Goal: Complete application form: Complete application form

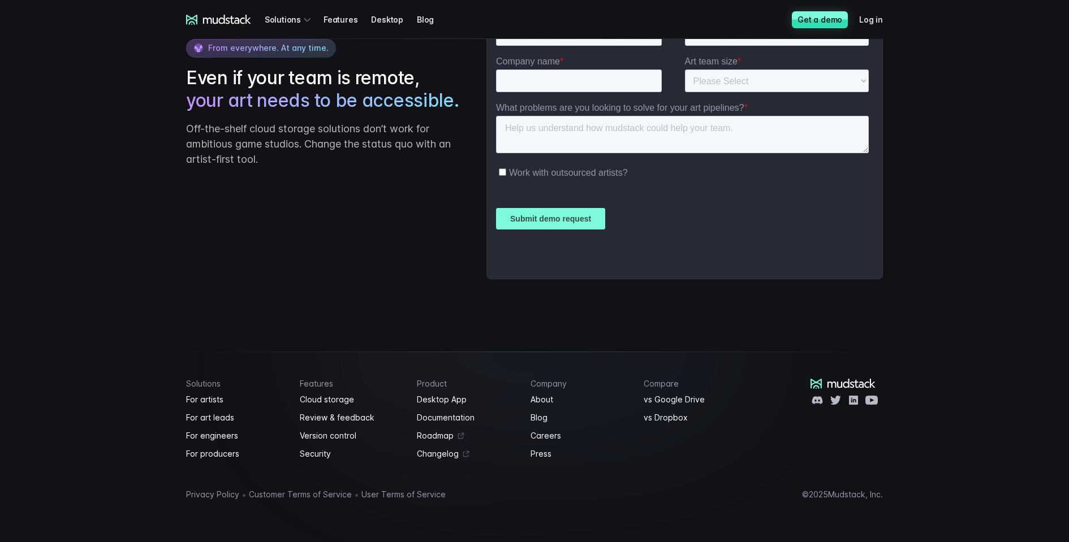
scroll to position [2759, 0]
click at [570, 468] on footer "Solutions For artists For art leads For engineers For producers Features Cloud …" at bounding box center [535, 447] width 724 height 191
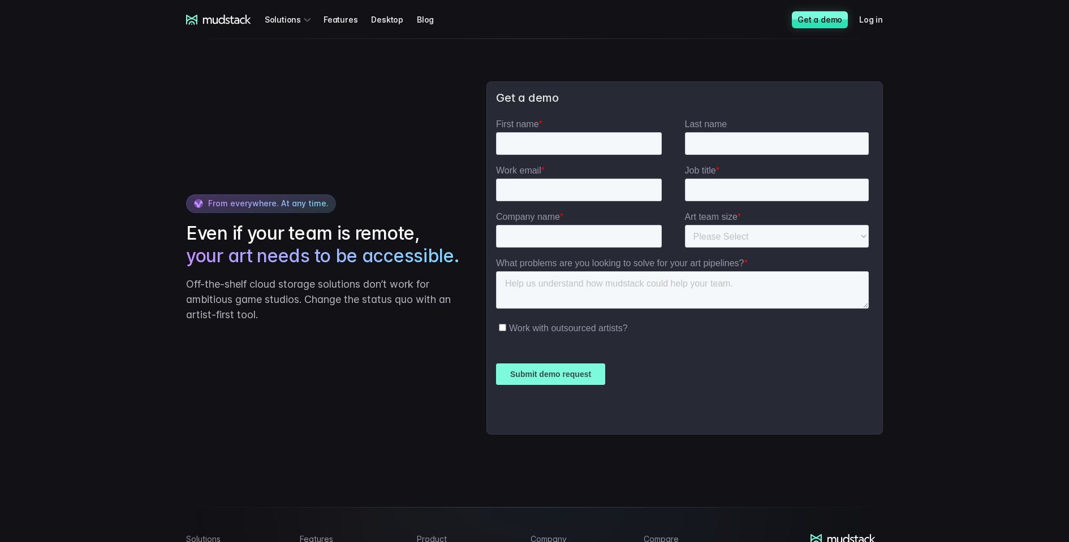
scroll to position [2577, 0]
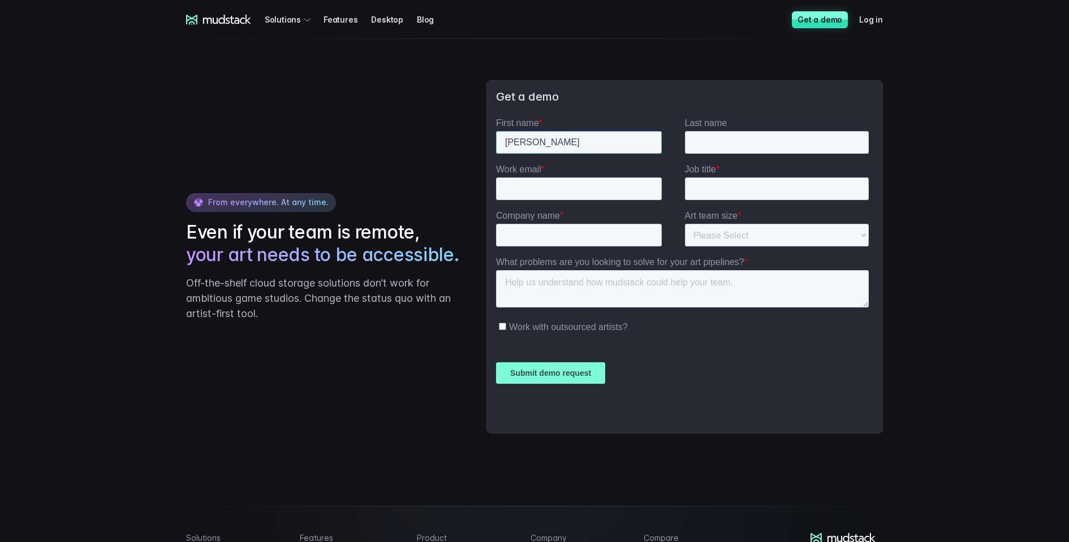
type input "[PERSON_NAME]"
type input "[PERSON_NAME][EMAIL_ADDRESS][DOMAIN_NAME]"
type input "Creative Director"
type input "[PERSON_NAME]"
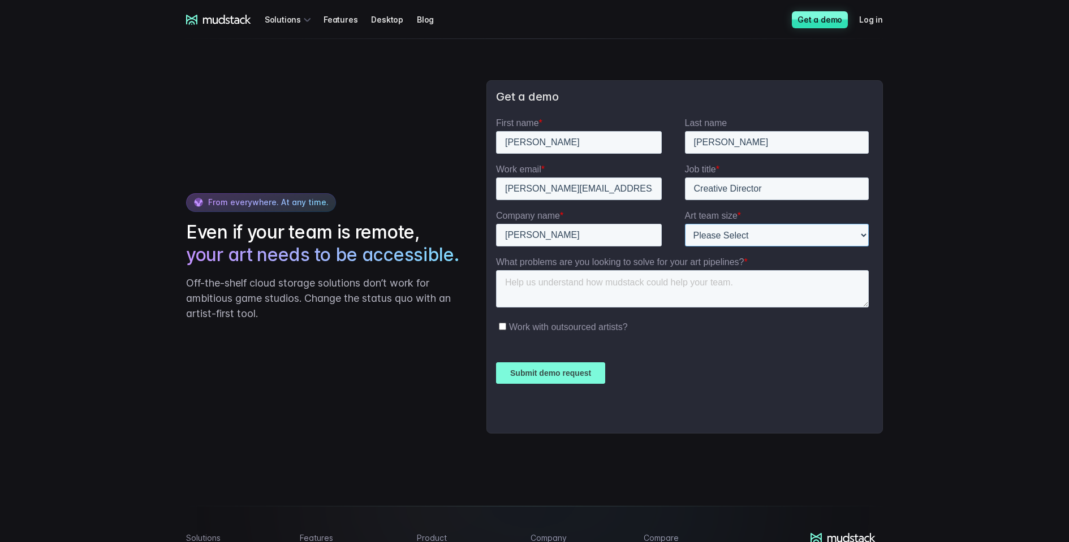
select select "26-50"
click at [608, 289] on textarea "What problems are you looking to solve for your art pipelines? *" at bounding box center [681, 288] width 373 height 37
drag, startPoint x: 1563, startPoint y: 330, endPoint x: 698, endPoint y: 282, distance: 866.7
click at [698, 282] on textarea "we need a rust and affordable 3d asset management platform" at bounding box center [681, 288] width 373 height 37
click at [752, 286] on textarea "we need a rust and affordable 3d asset management platform" at bounding box center [681, 288] width 373 height 37
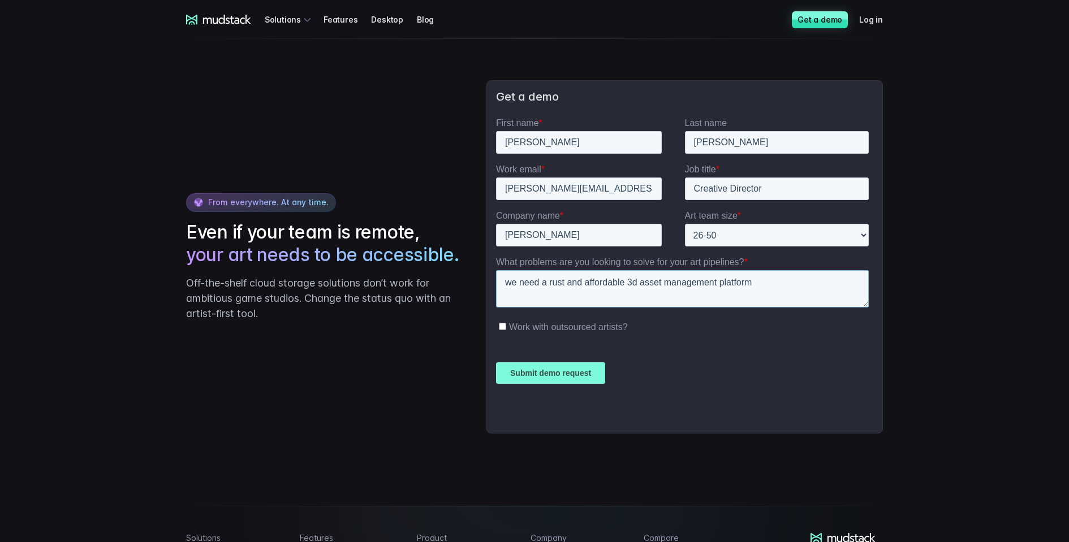
drag, startPoint x: 1399, startPoint y: 370, endPoint x: 761, endPoint y: 279, distance: 645.0
click at [757, 279] on textarea "we need a rust and affordable 3d asset management platform" at bounding box center [681, 288] width 373 height 37
click at [766, 281] on textarea "we need a rust and affordable 3d asset management platform" at bounding box center [681, 288] width 373 height 37
paste textarea "We need a robust and affordable 3D asset management platform."
type textarea "We need a robust and affordable 3D asset management platform."
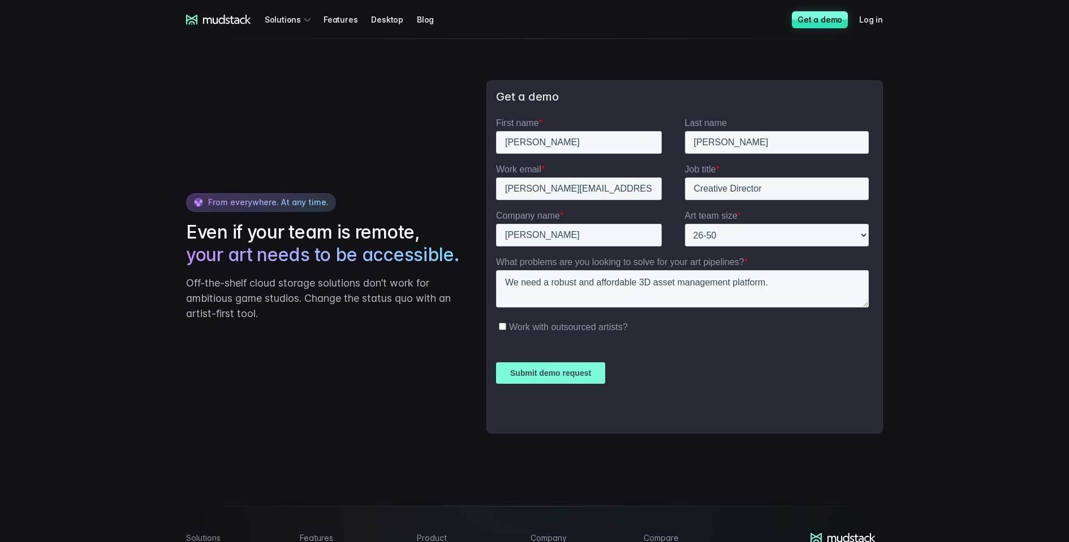
click at [506, 326] on label "Work with outsourced artists?" at bounding box center [683, 326] width 370 height 11
click at [506, 326] on input "Work with outsourced artists?" at bounding box center [501, 326] width 7 height 7
checkbox input "true"
click at [564, 372] on input "Submit demo request" at bounding box center [549, 373] width 109 height 21
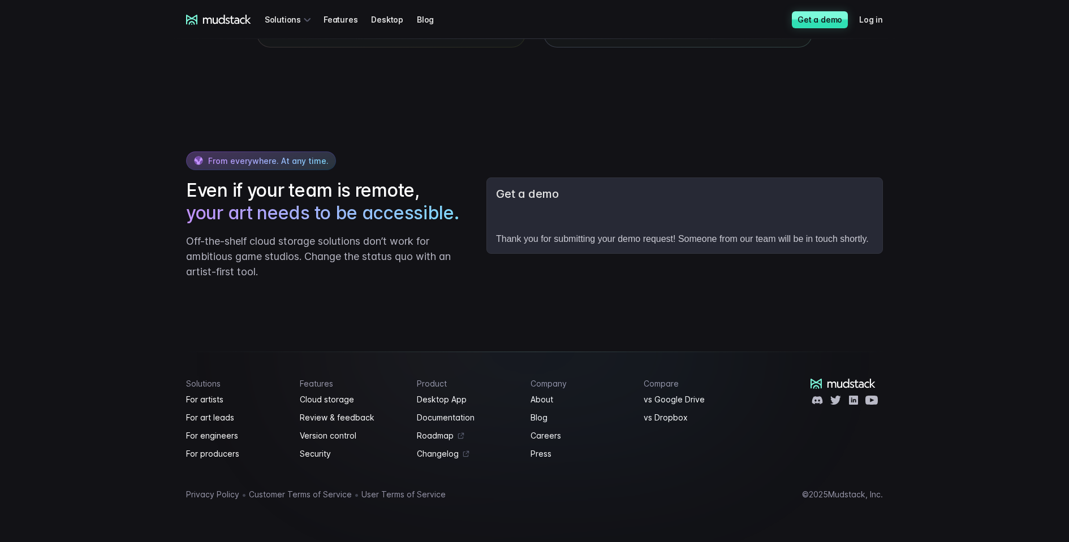
scroll to position [2533, 0]
